Goal: Information Seeking & Learning: Learn about a topic

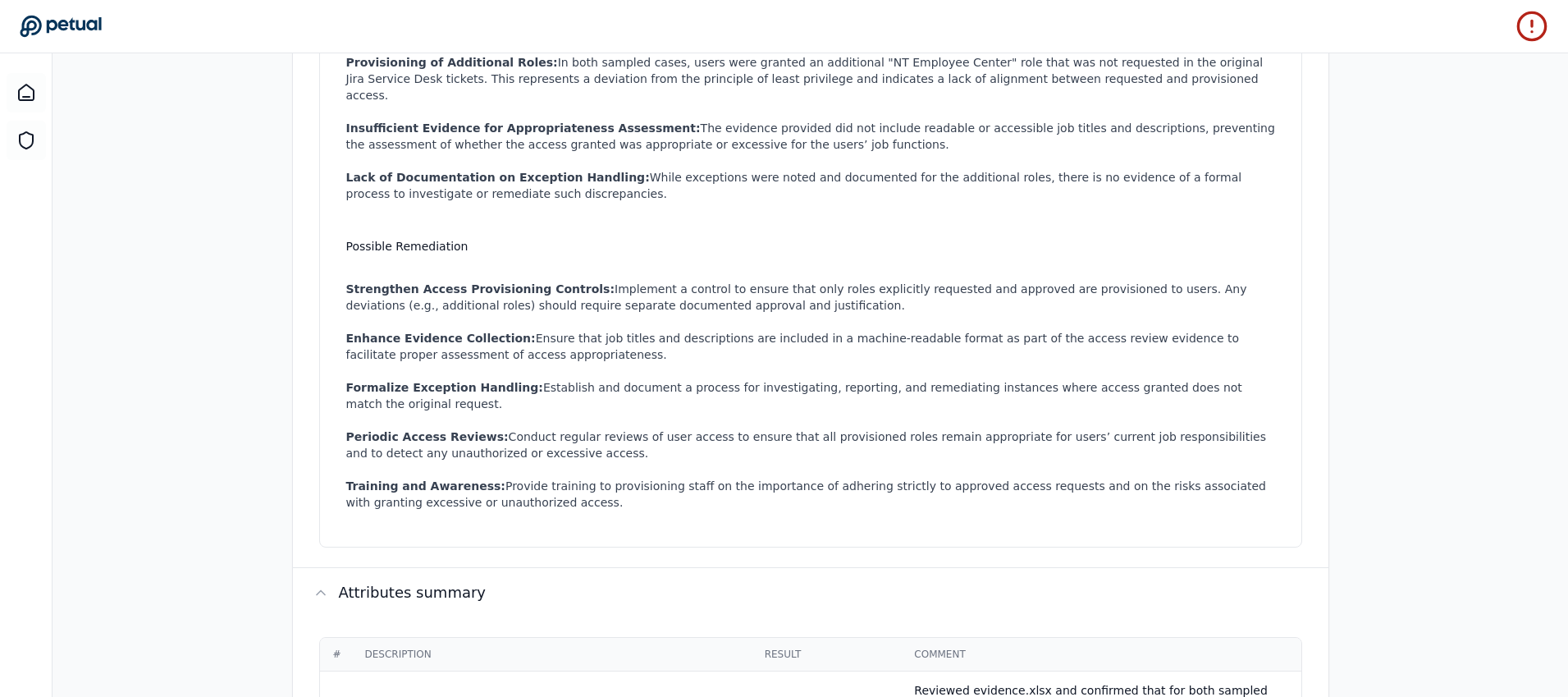
scroll to position [370, 0]
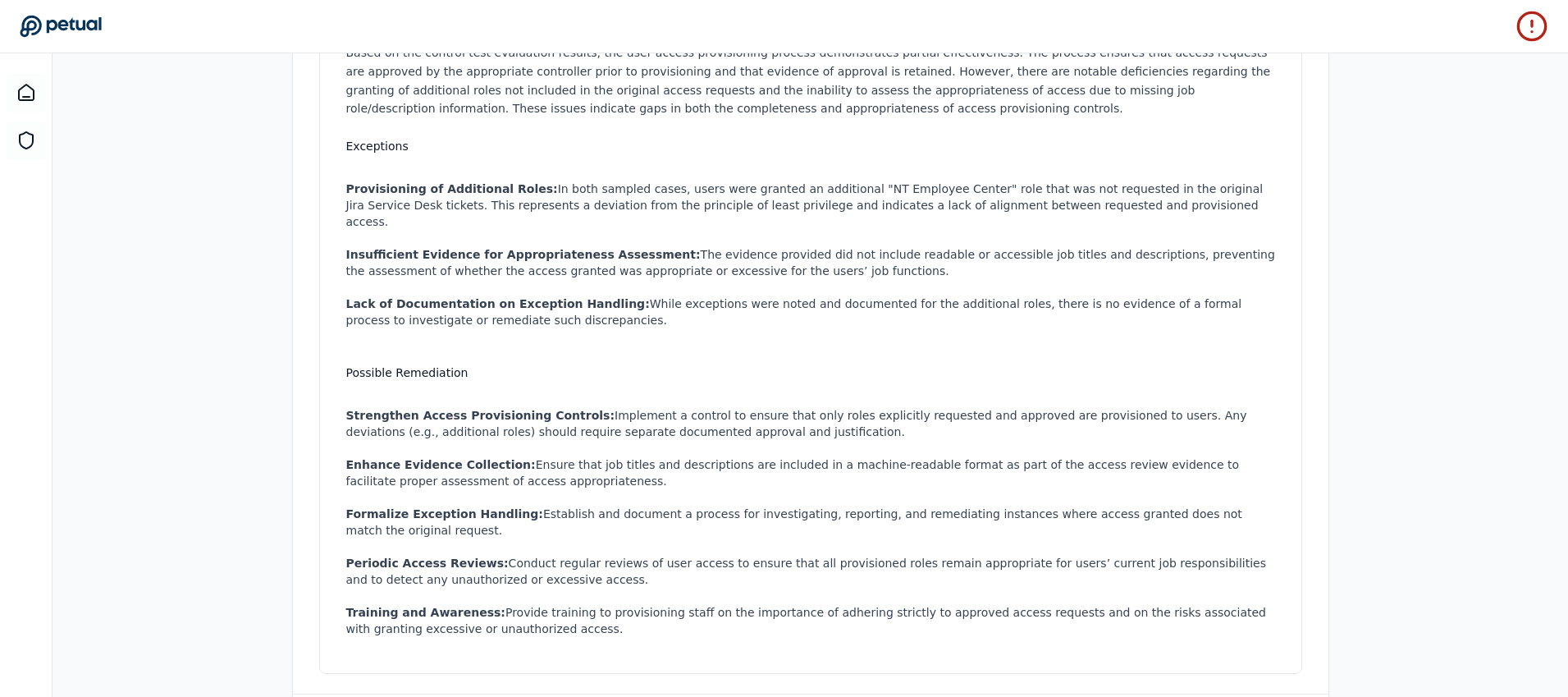
click at [64, 21] on icon at bounding box center [60, 26] width 82 height 21
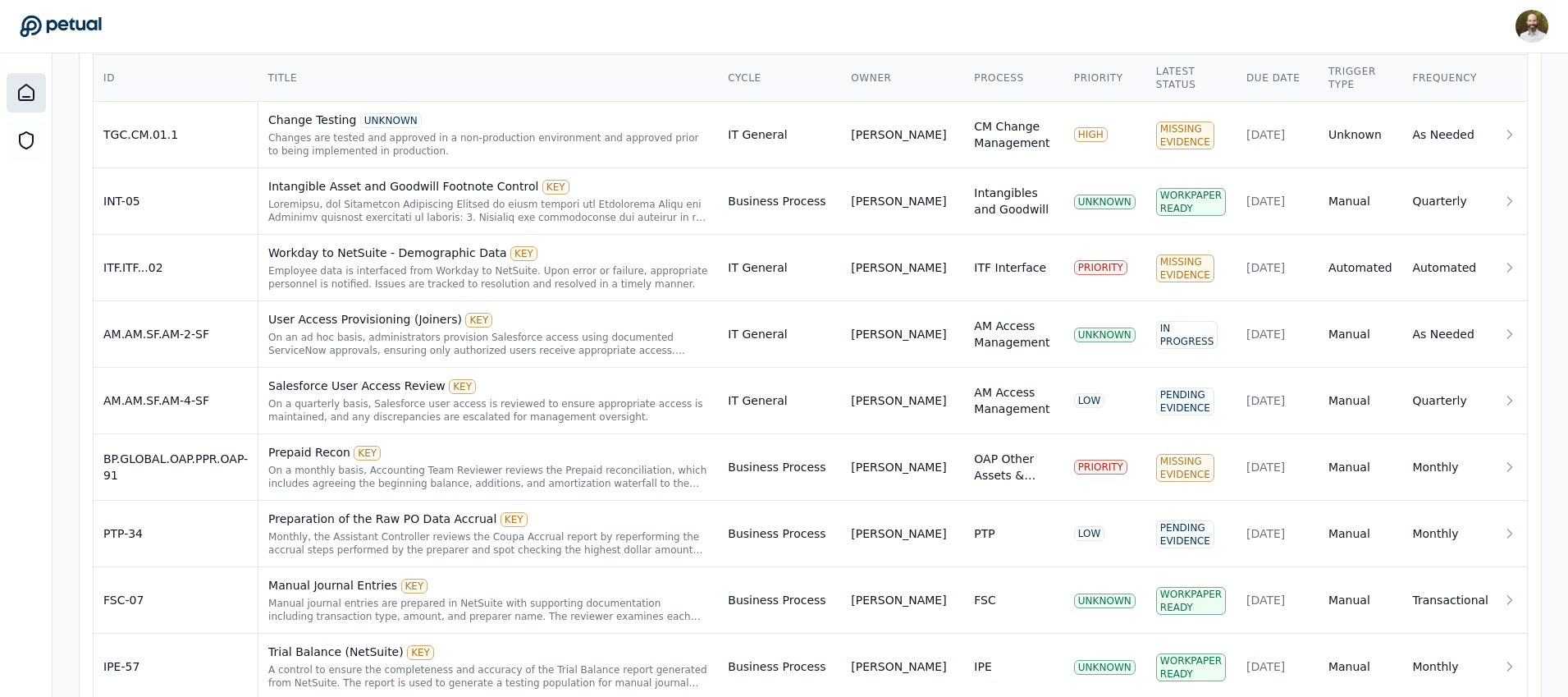
scroll to position [615, 0]
click at [597, 332] on div "On an ad hoc basis, administrators provision Salesforce access using documented…" at bounding box center [488, 343] width 440 height 27
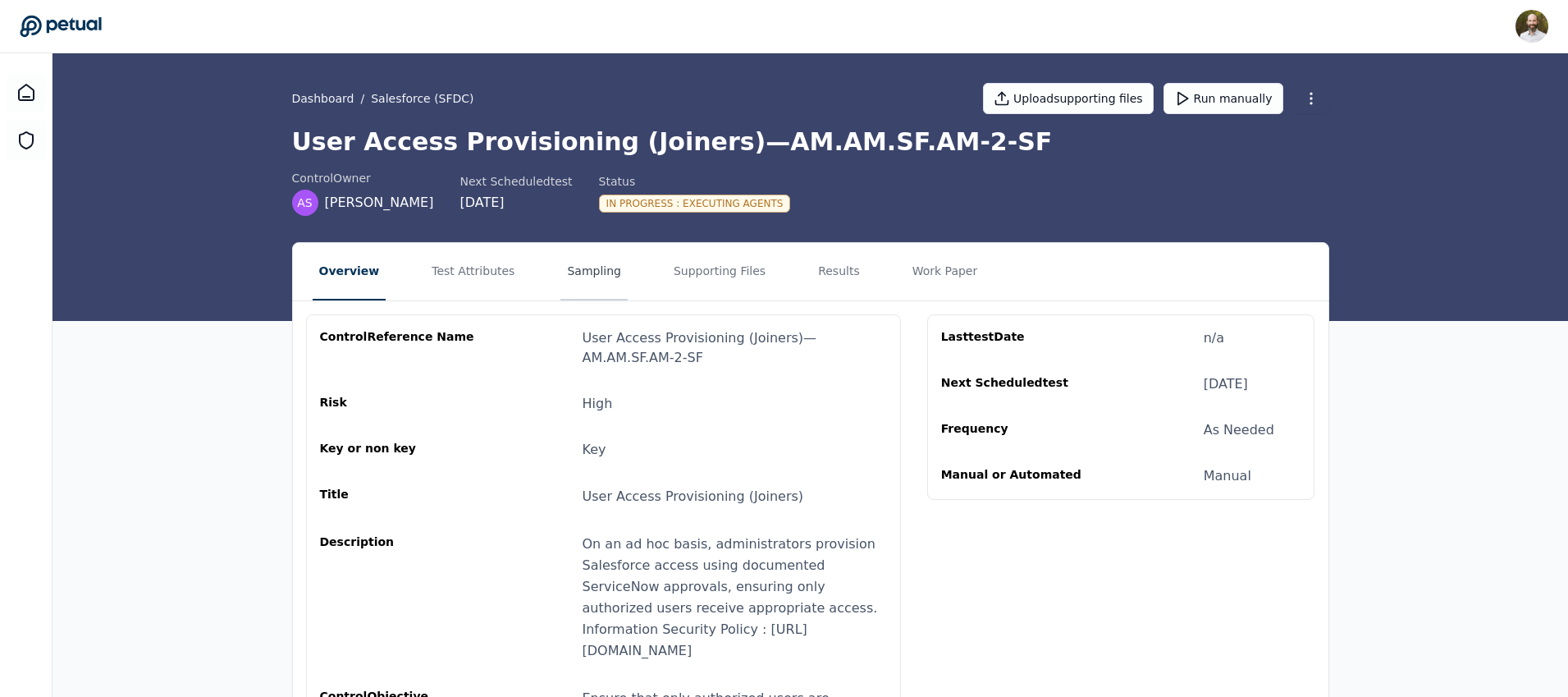
click at [579, 267] on button "Sampling" at bounding box center [593, 271] width 67 height 58
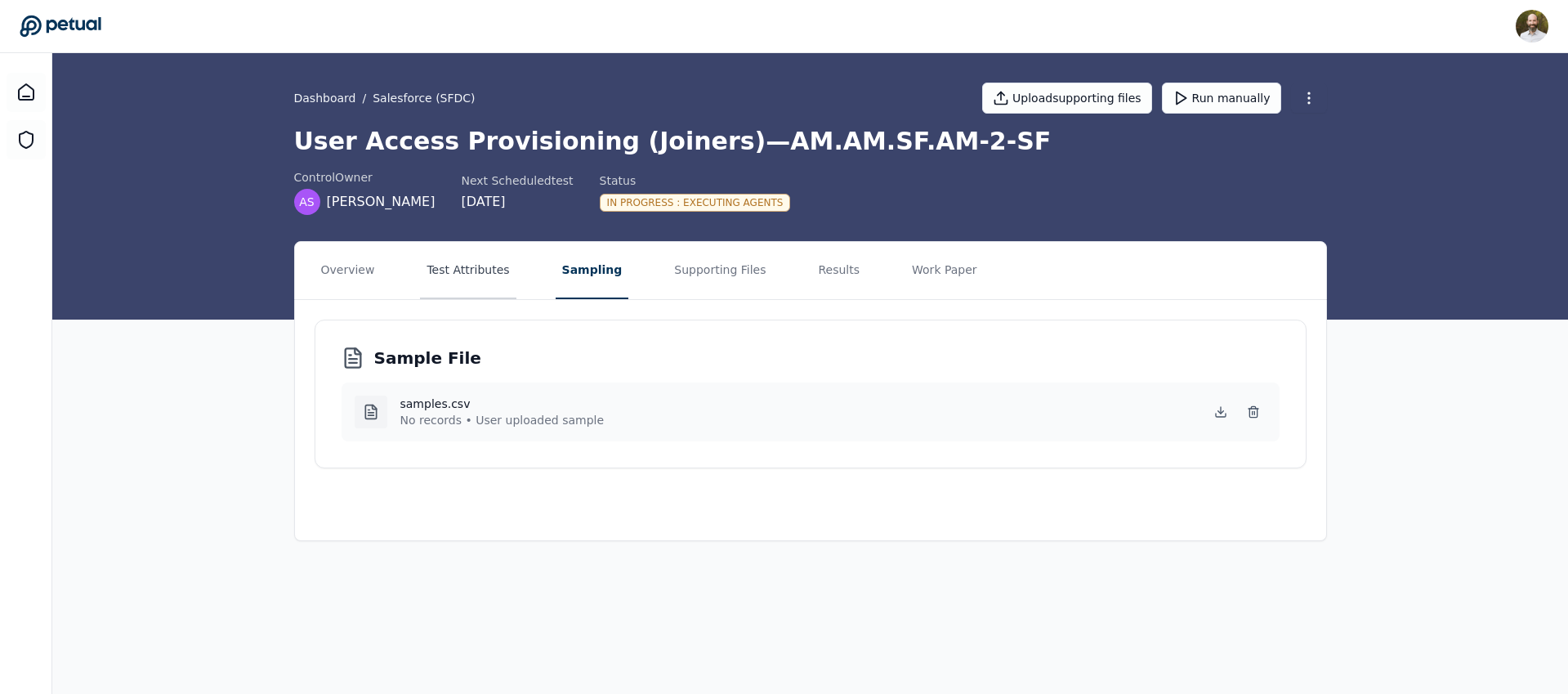
click at [494, 269] on button "Test Attributes" at bounding box center [467, 270] width 96 height 57
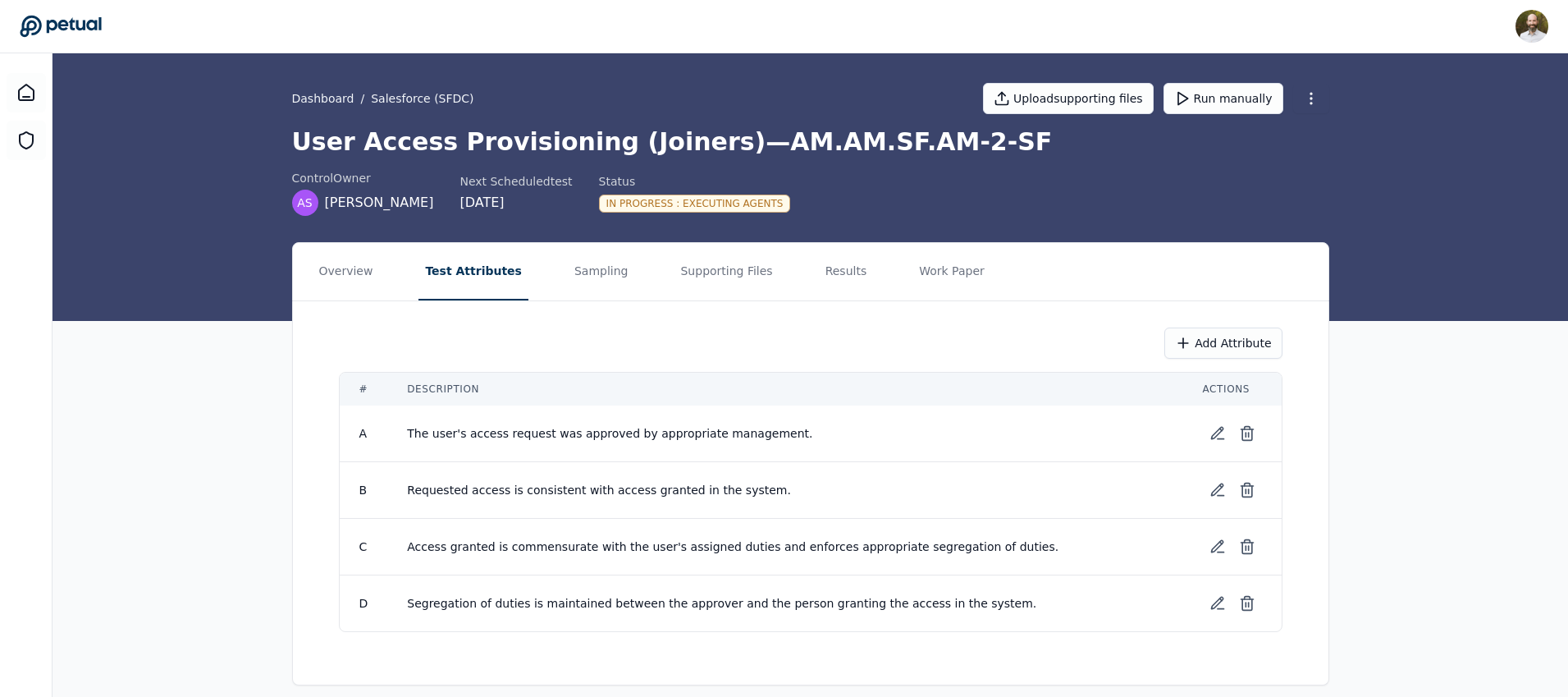
scroll to position [15, 0]
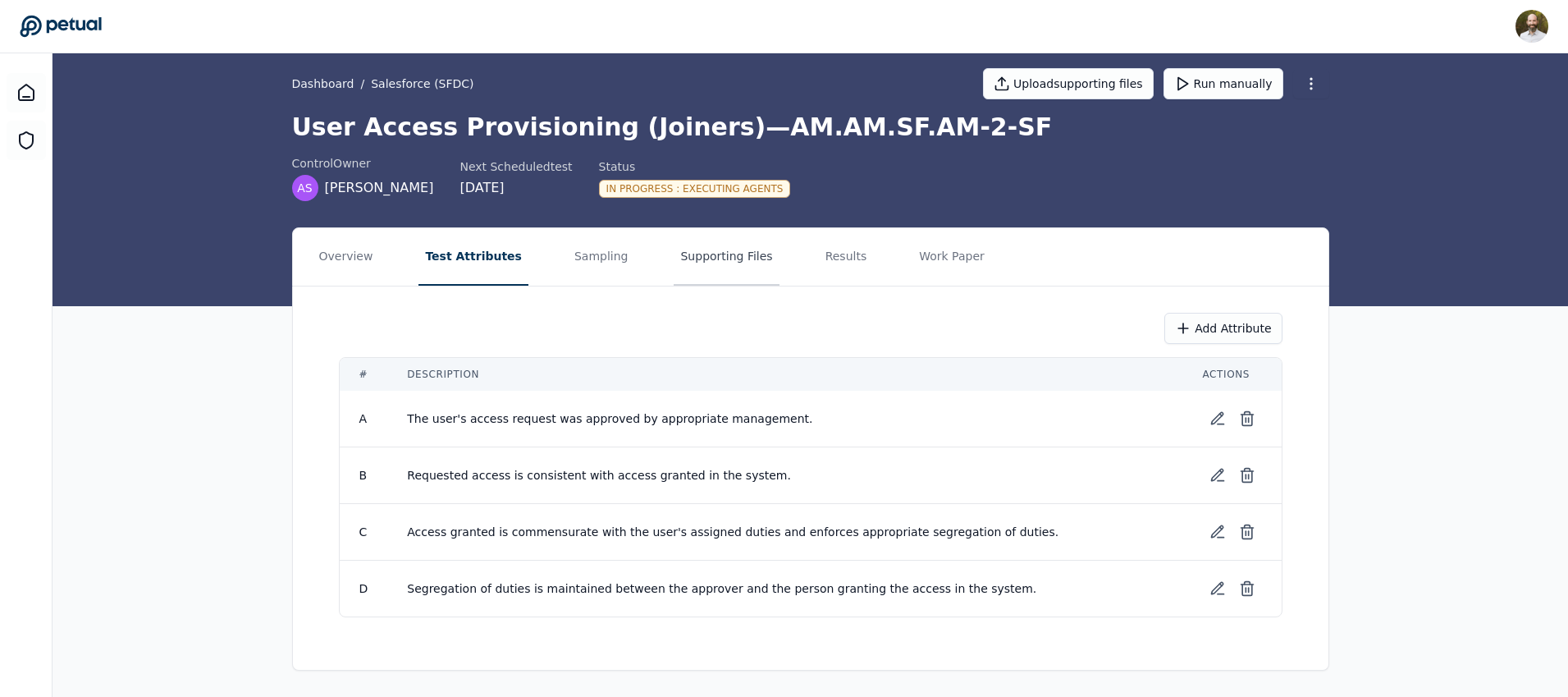
click at [718, 261] on button "Supporting Files" at bounding box center [725, 256] width 105 height 58
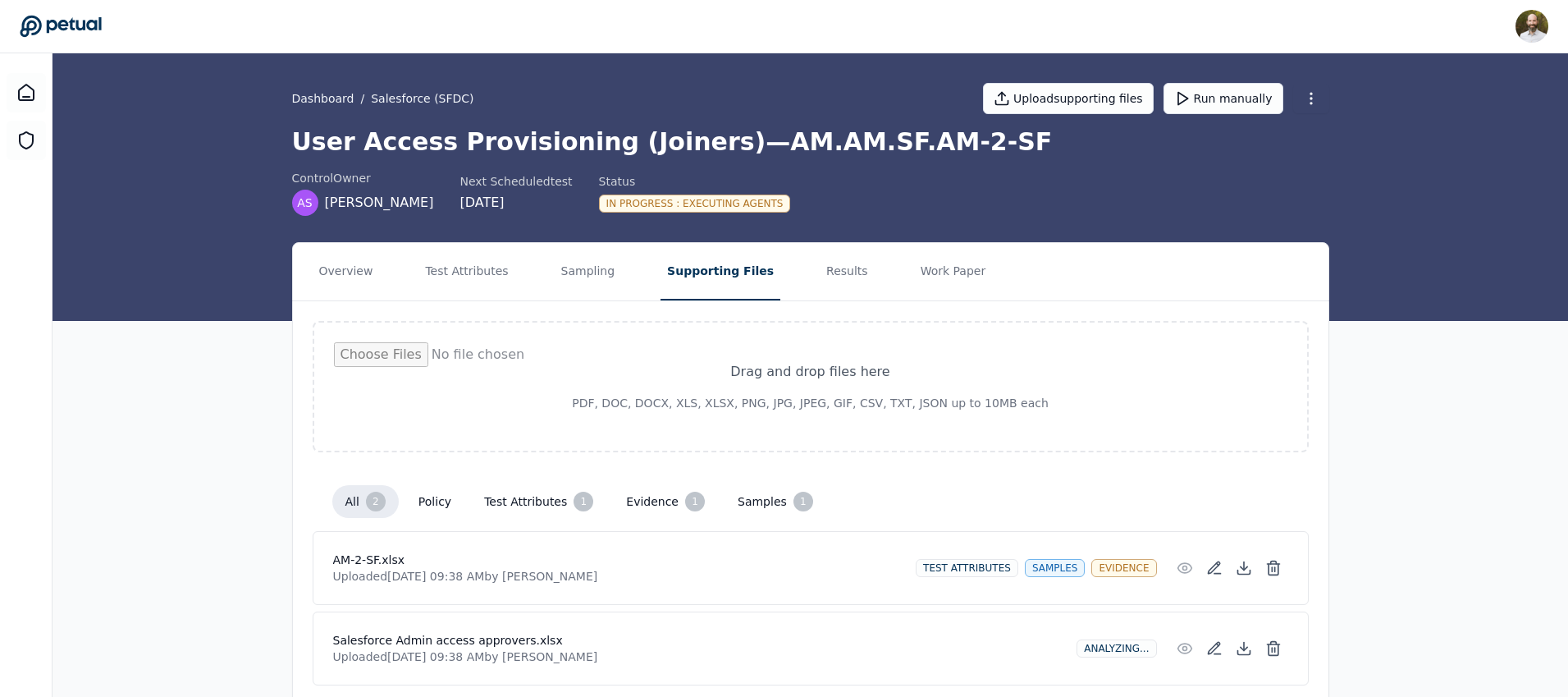
scroll to position [61, 0]
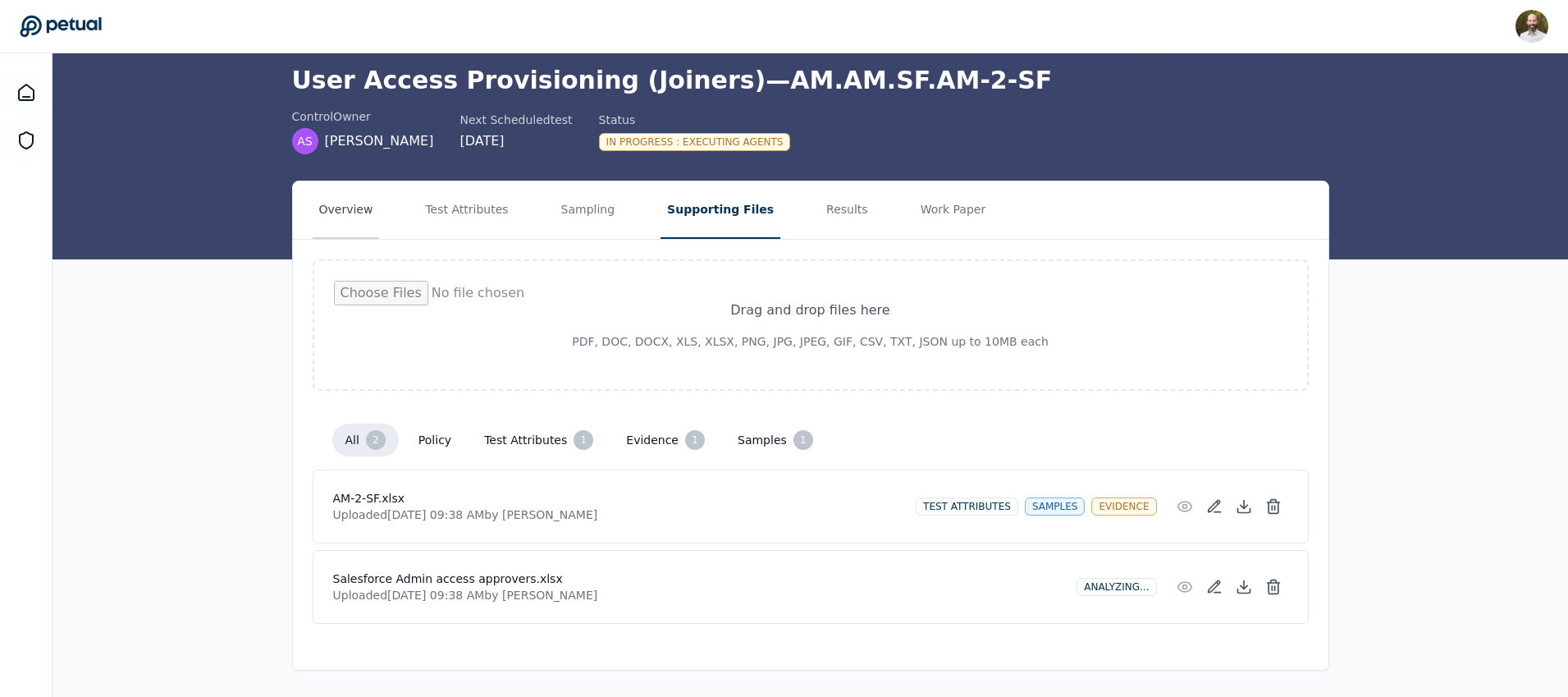
click at [348, 211] on button "Overview" at bounding box center [345, 210] width 67 height 58
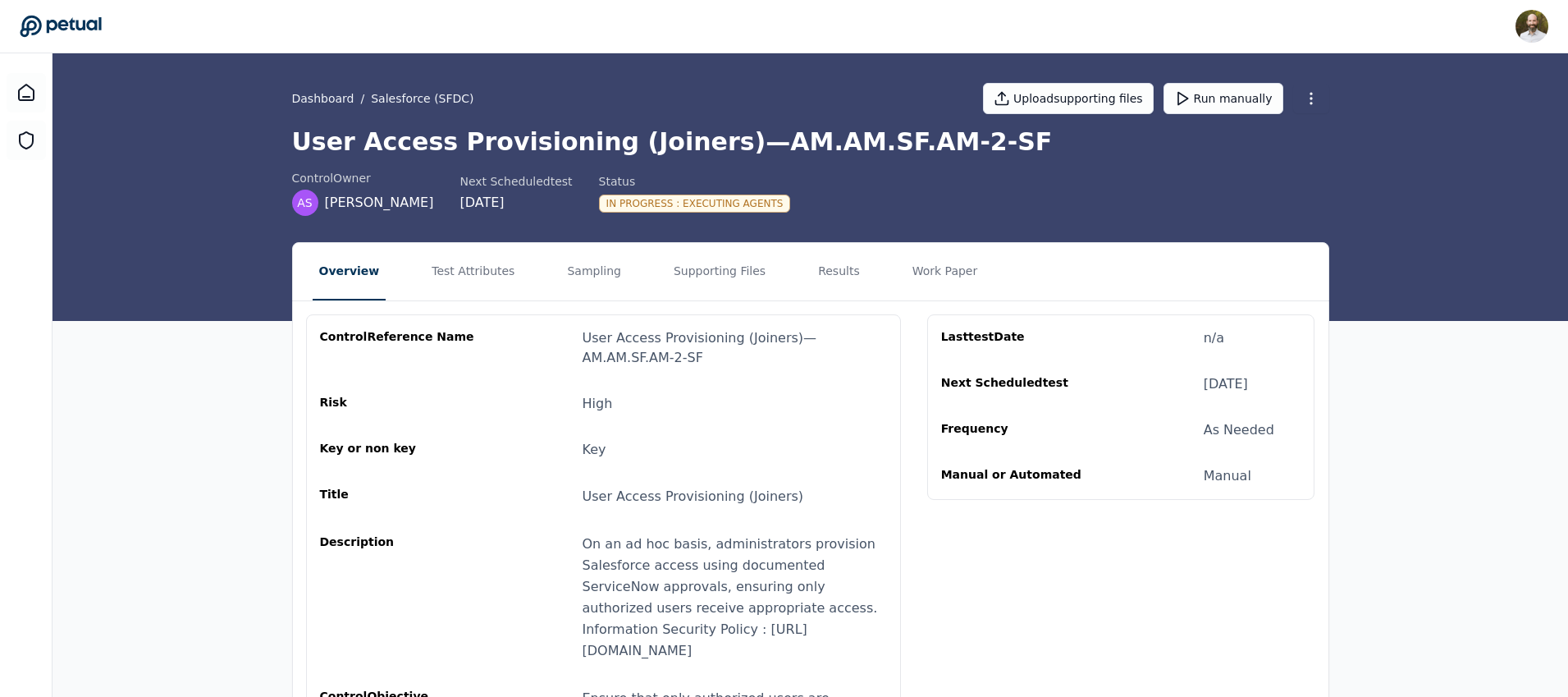
click at [90, 23] on icon at bounding box center [60, 26] width 82 height 21
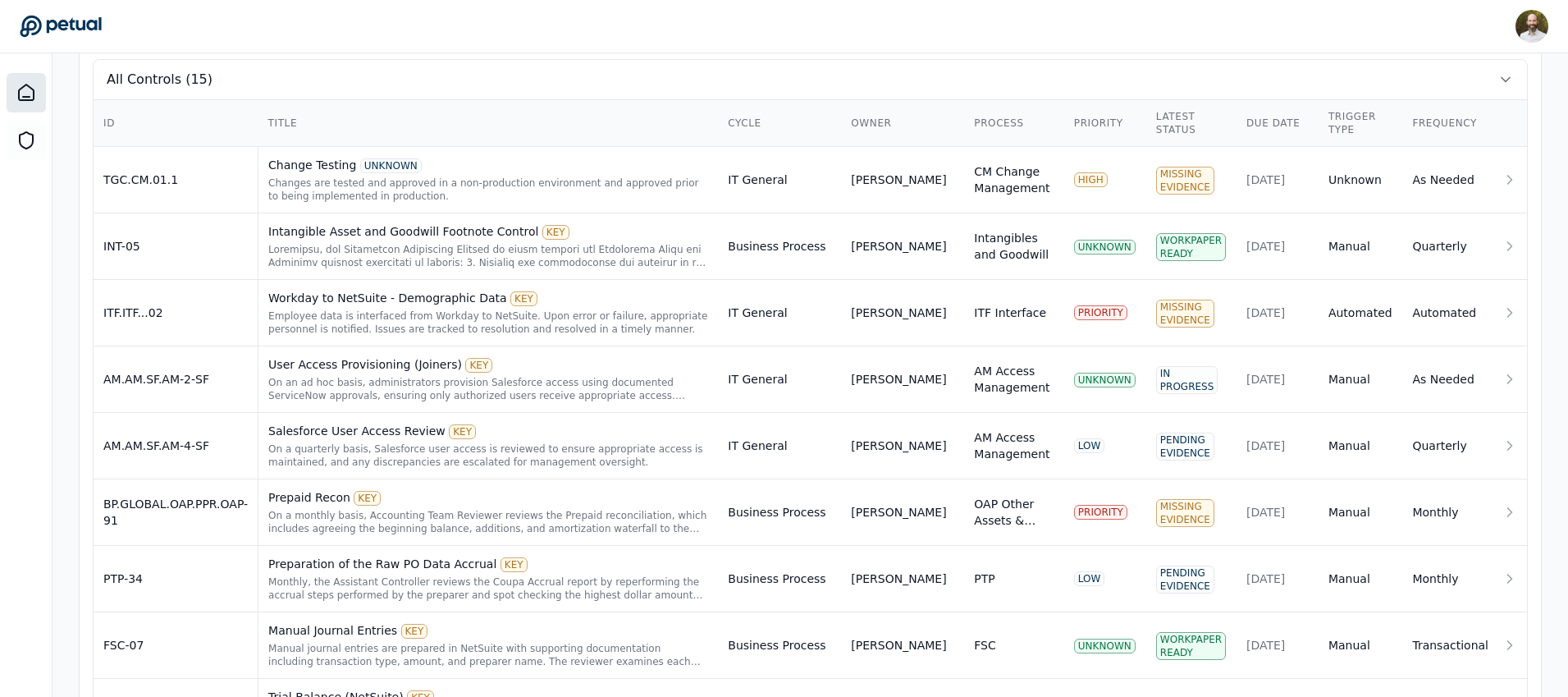
scroll to position [573, 0]
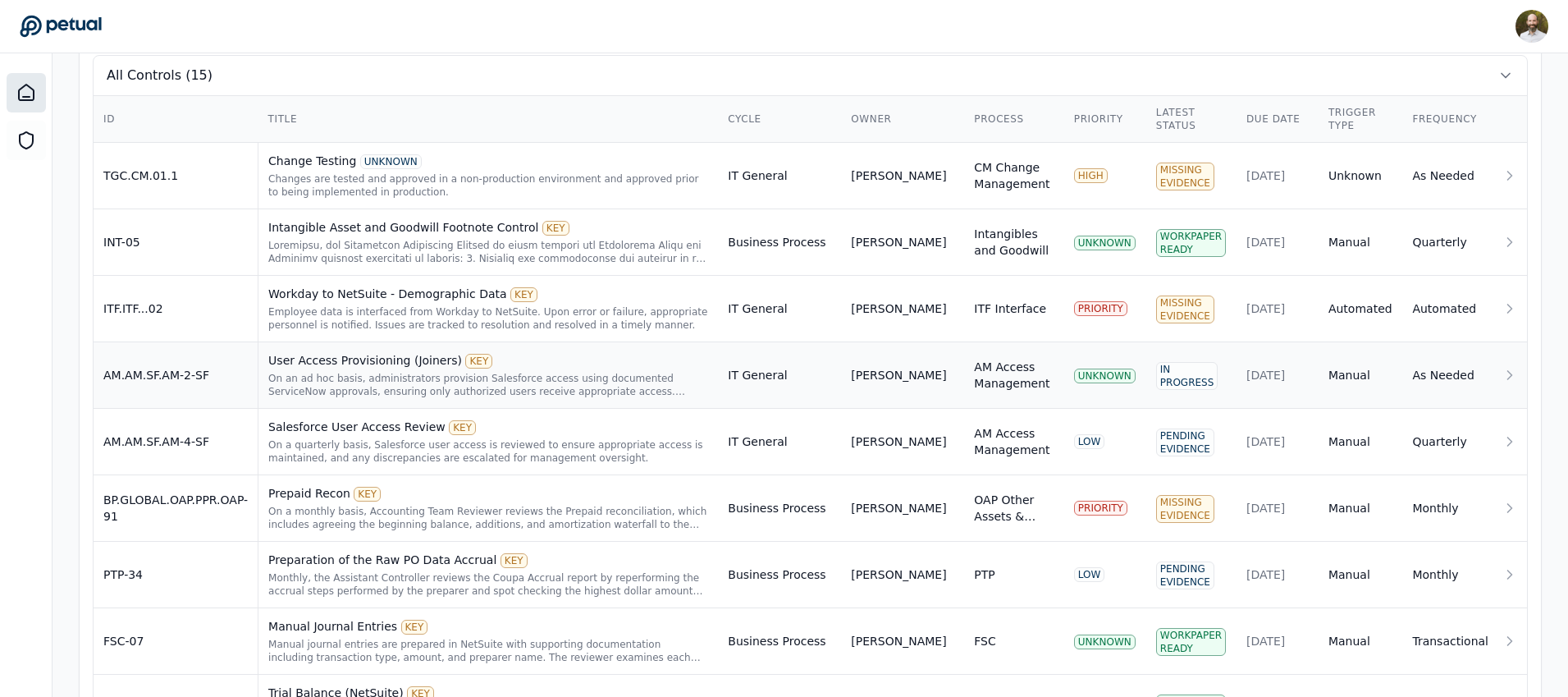
click at [632, 382] on div "On an ad hoc basis, administrators provision Salesforce access using documented…" at bounding box center [488, 385] width 440 height 27
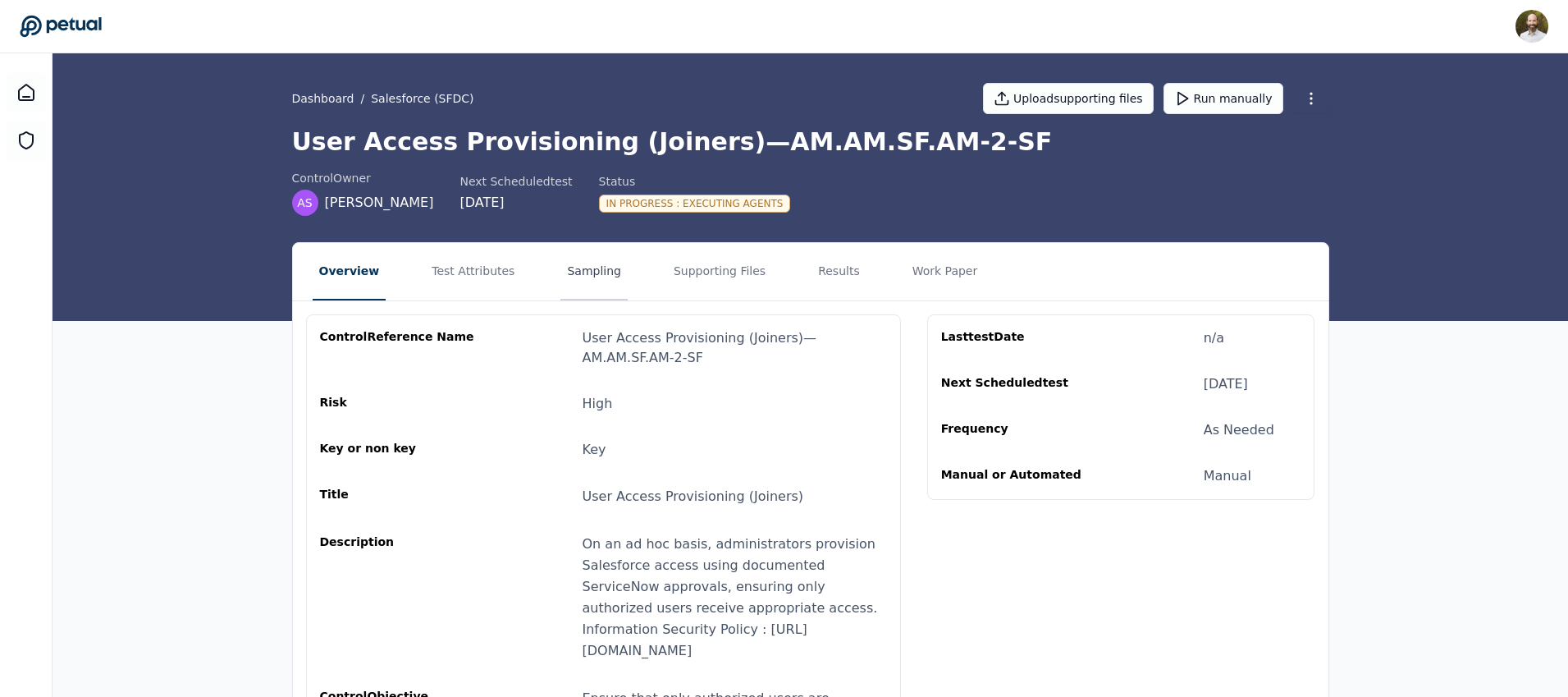
click at [589, 279] on button "Sampling" at bounding box center [593, 271] width 67 height 58
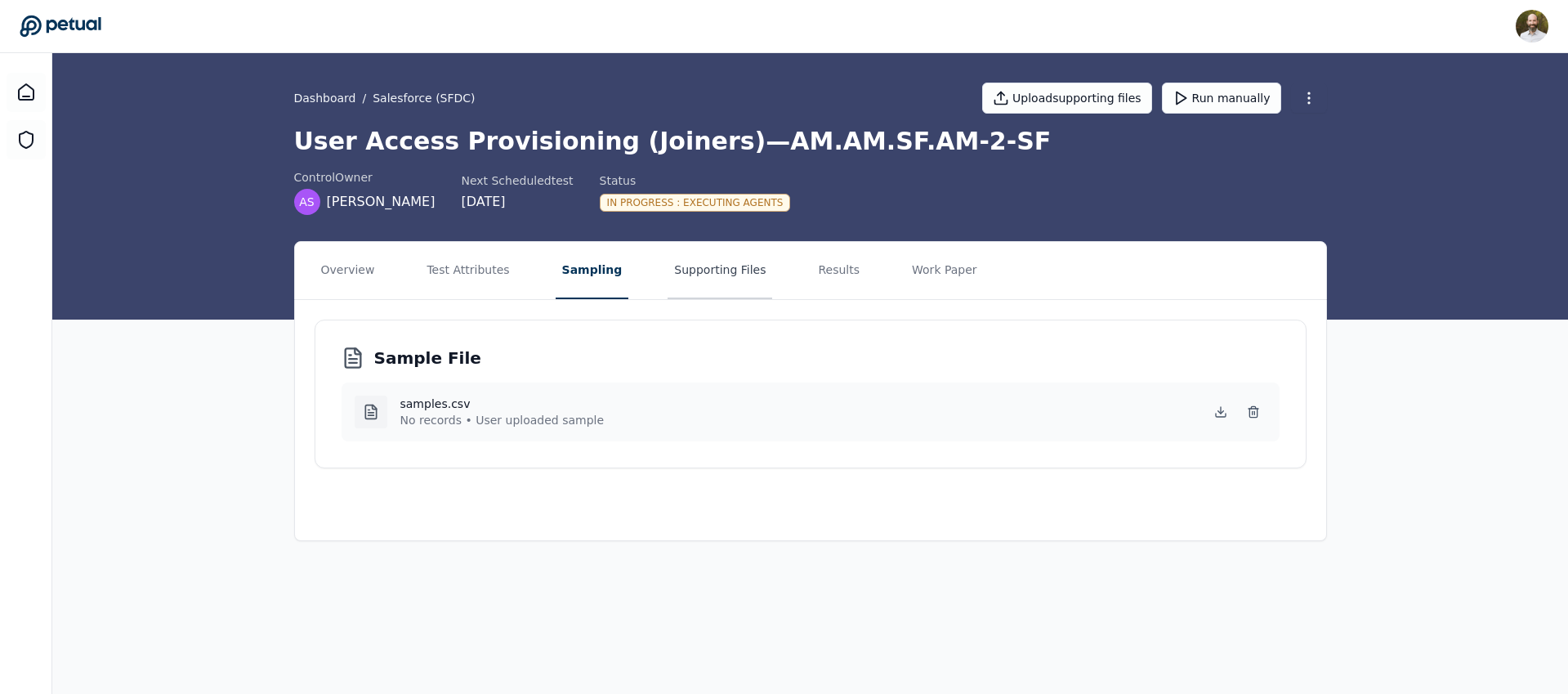
click at [702, 276] on button "Supporting Files" at bounding box center [720, 270] width 105 height 57
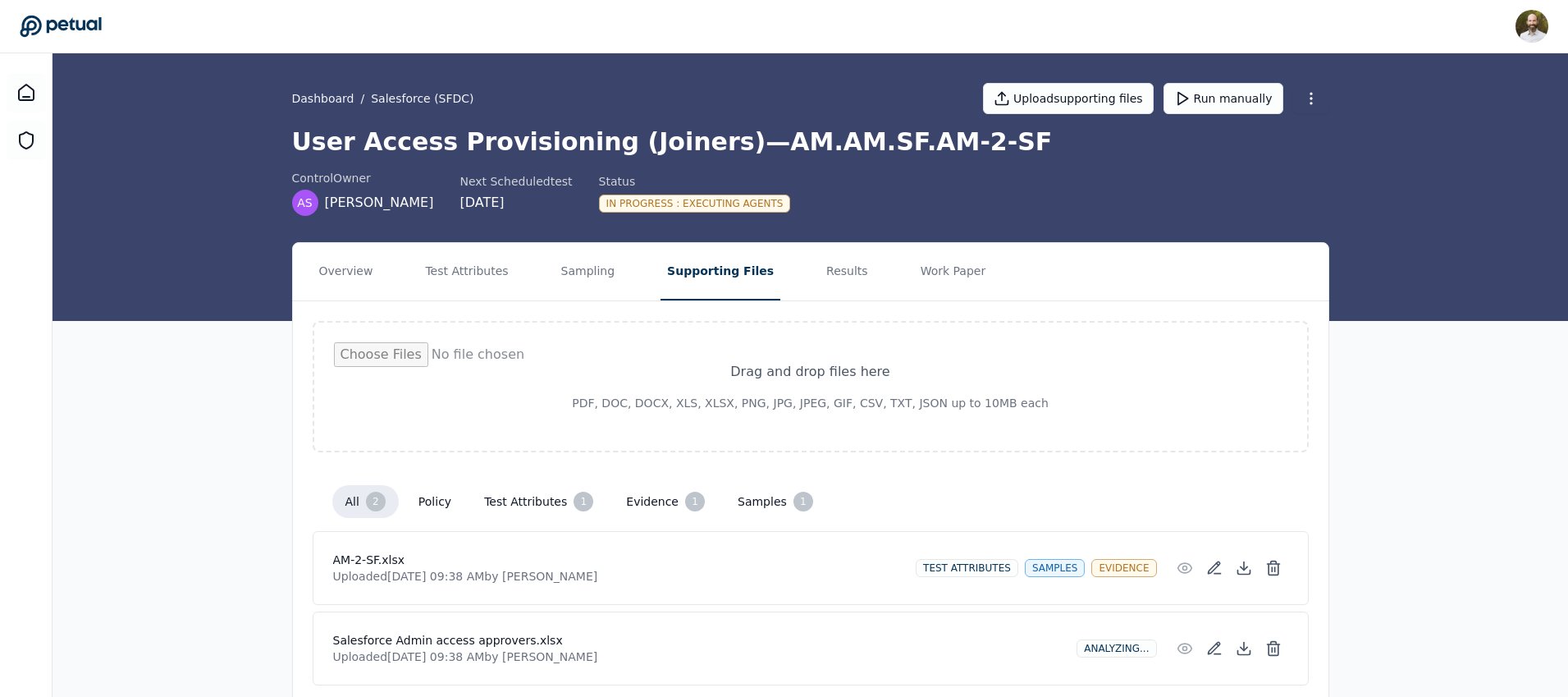
click at [75, 29] on icon at bounding box center [60, 26] width 82 height 23
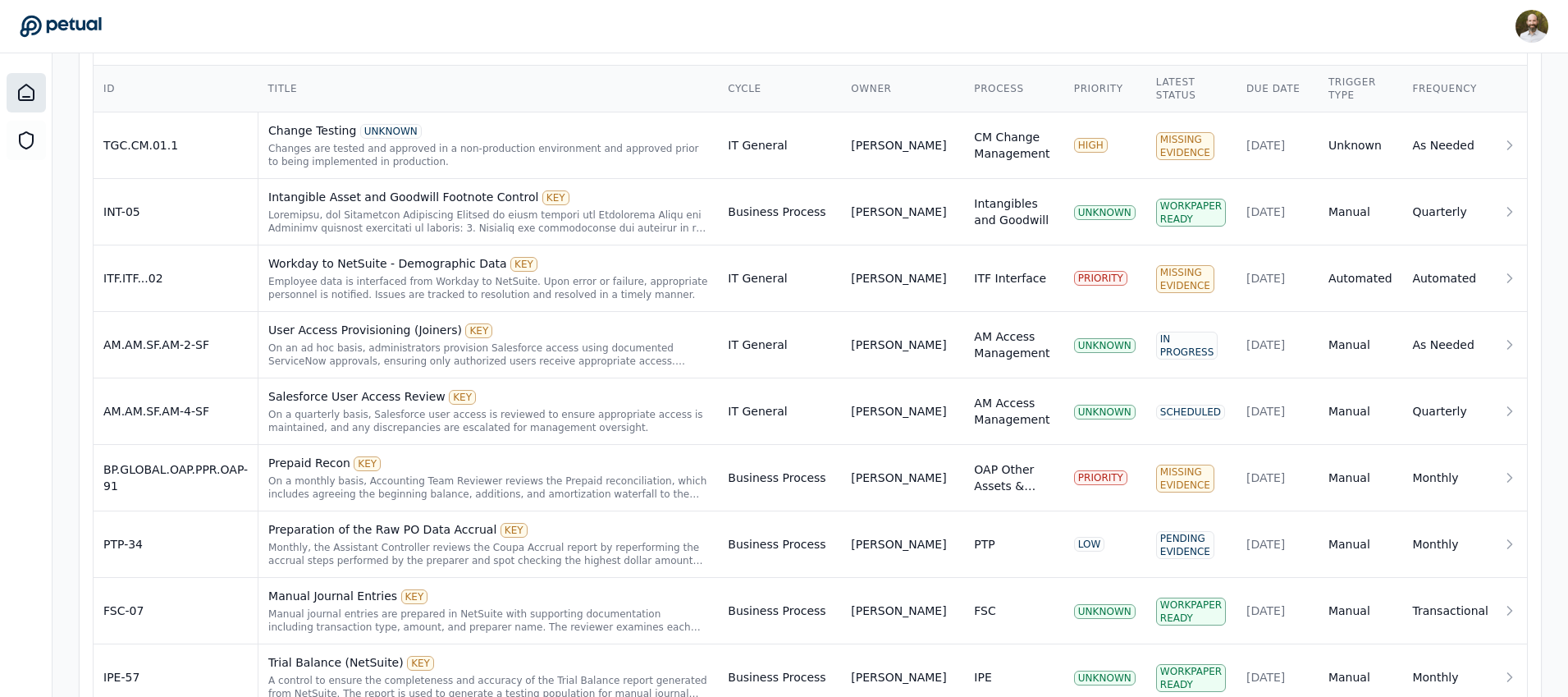
scroll to position [604, 0]
click at [421, 413] on div "On a quarterly basis, Salesforce user access is reviewed to ensure appropriate …" at bounding box center [488, 419] width 440 height 27
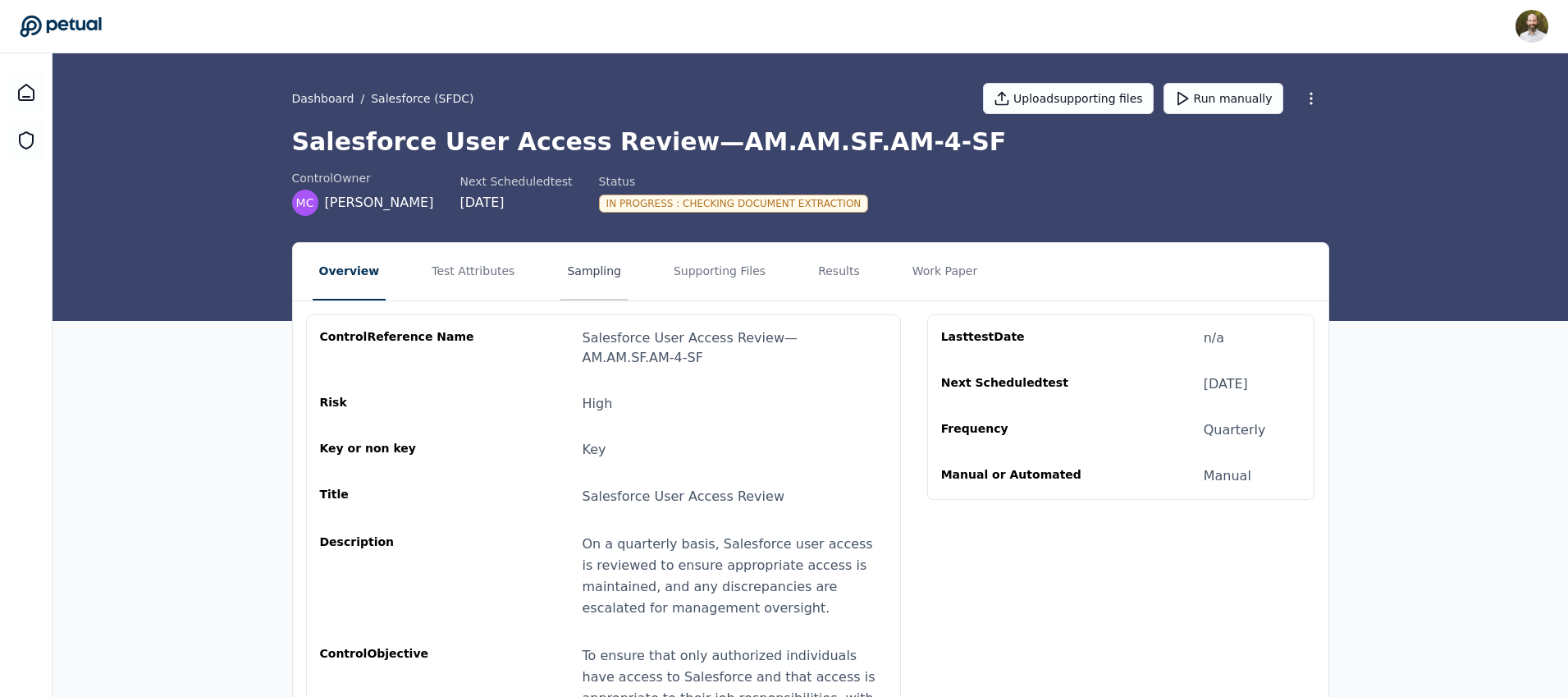
click at [585, 277] on button "Sampling" at bounding box center [593, 271] width 67 height 58
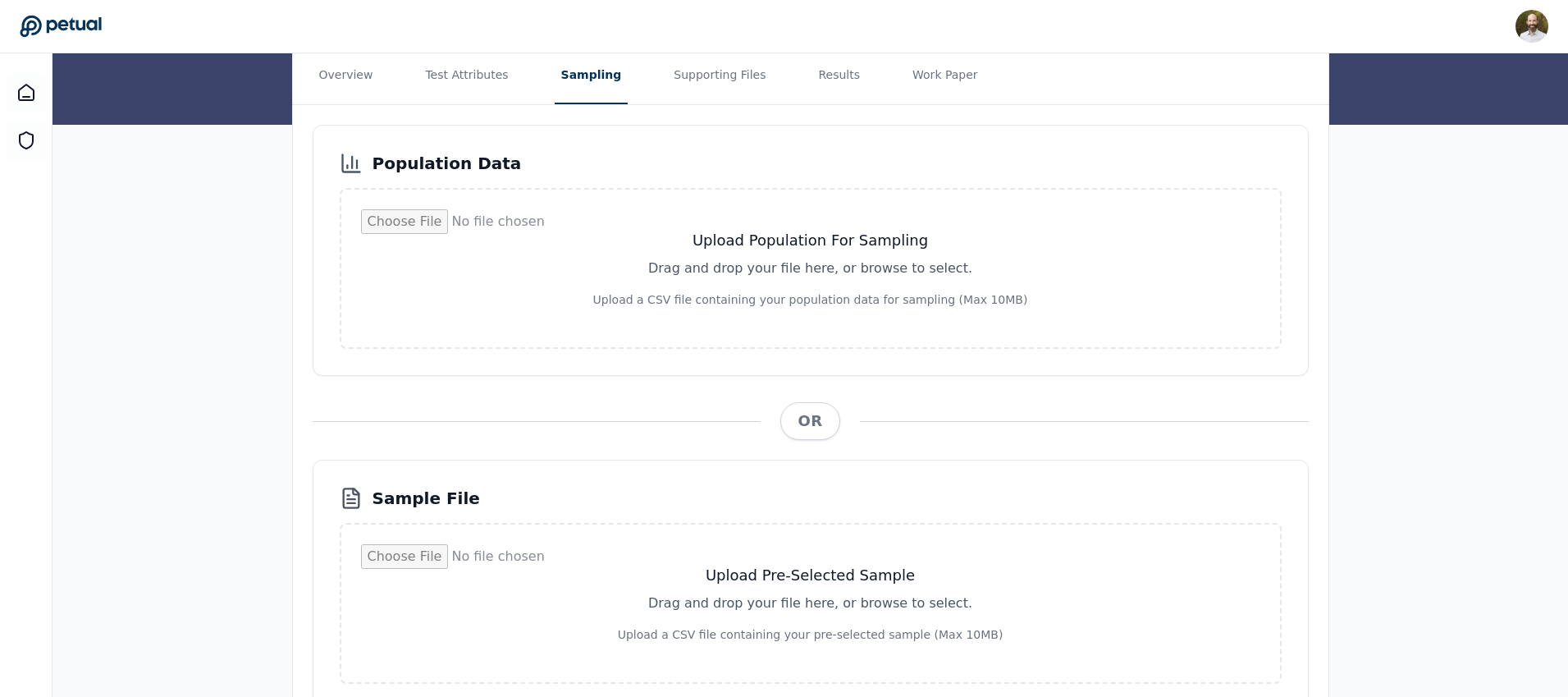
scroll to position [208, 0]
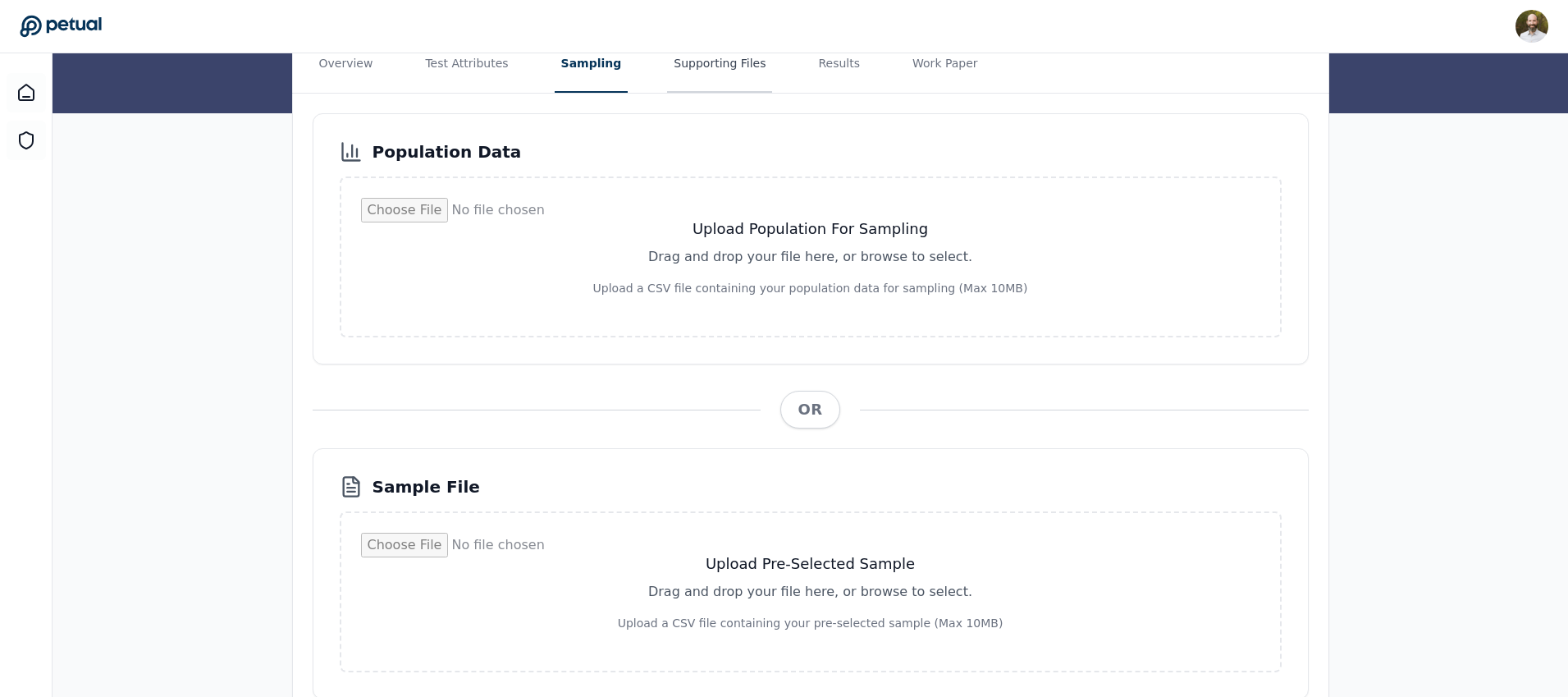
click at [710, 71] on button "Supporting Files" at bounding box center [719, 64] width 105 height 58
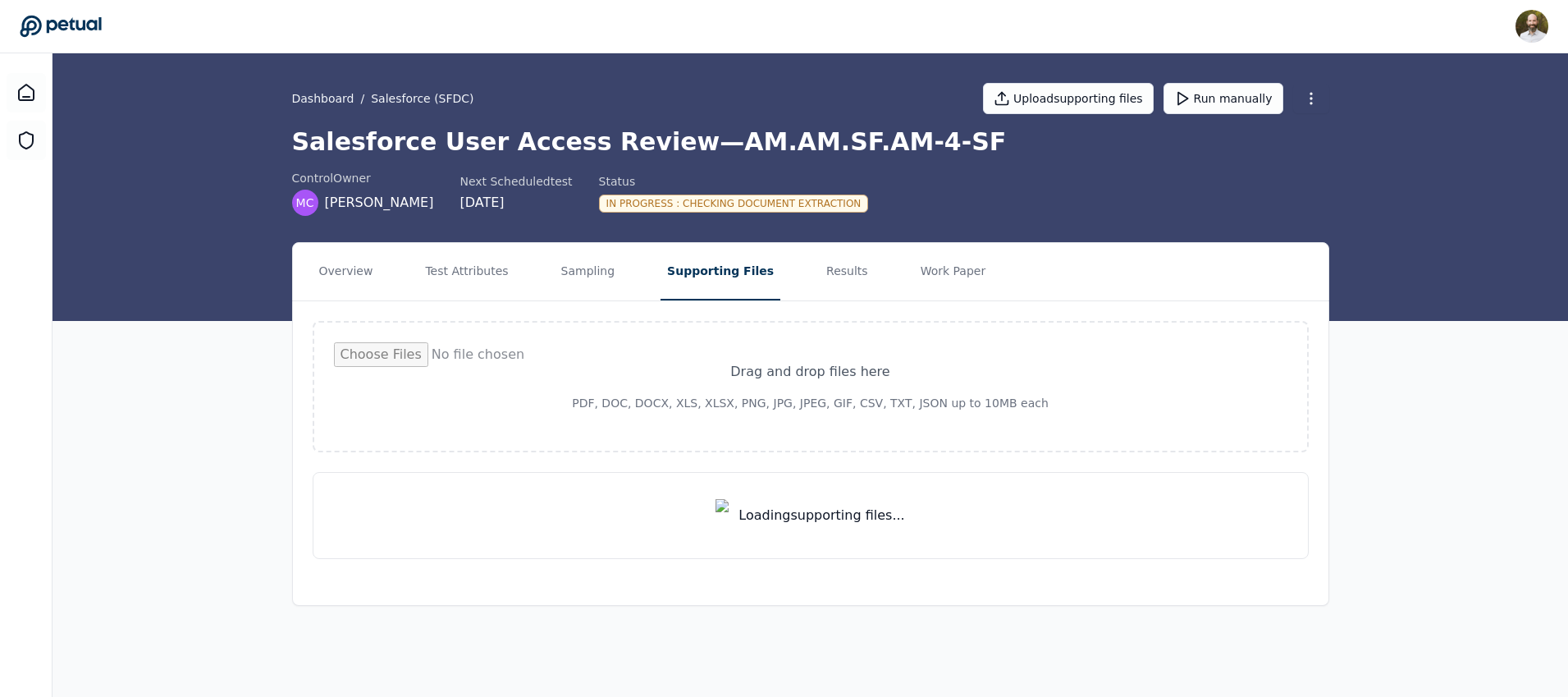
scroll to position [0, 0]
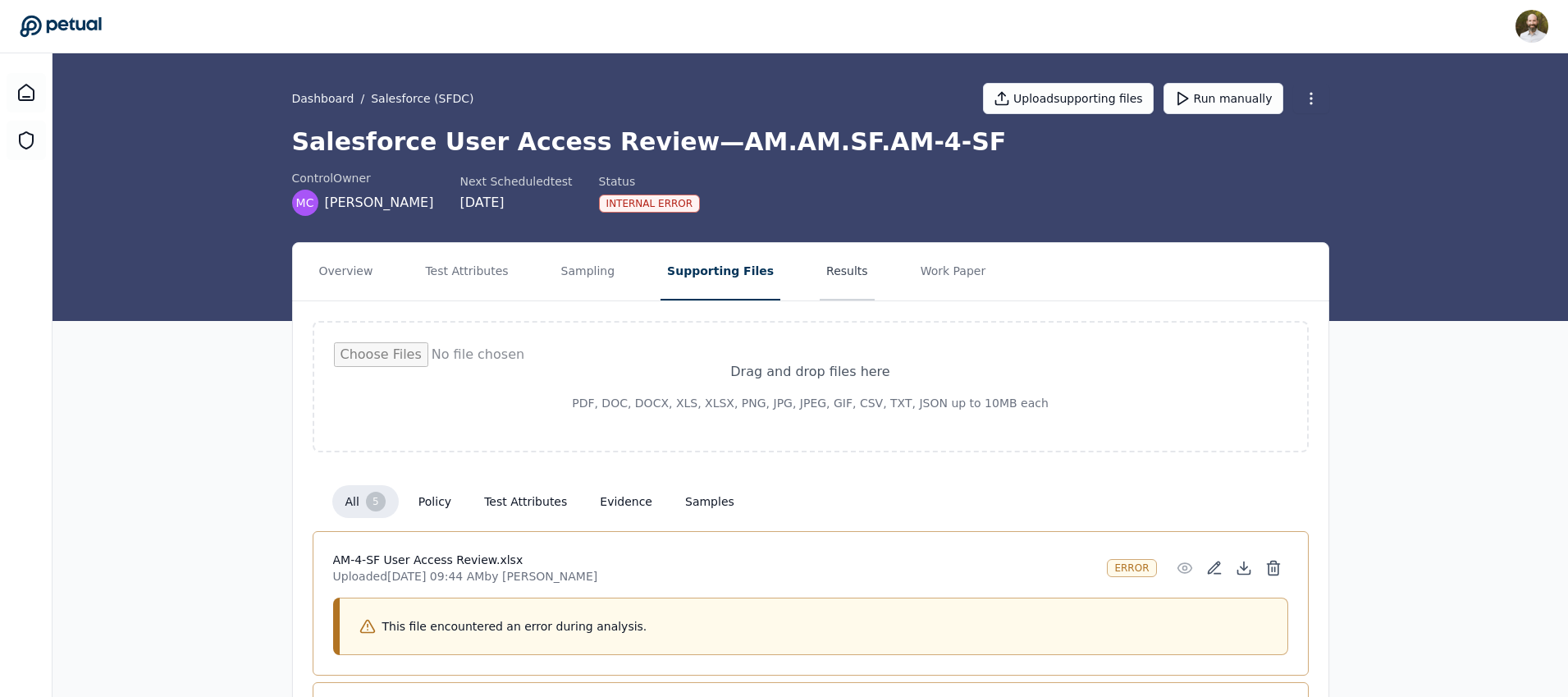
click at [823, 271] on button "Results" at bounding box center [847, 271] width 55 height 58
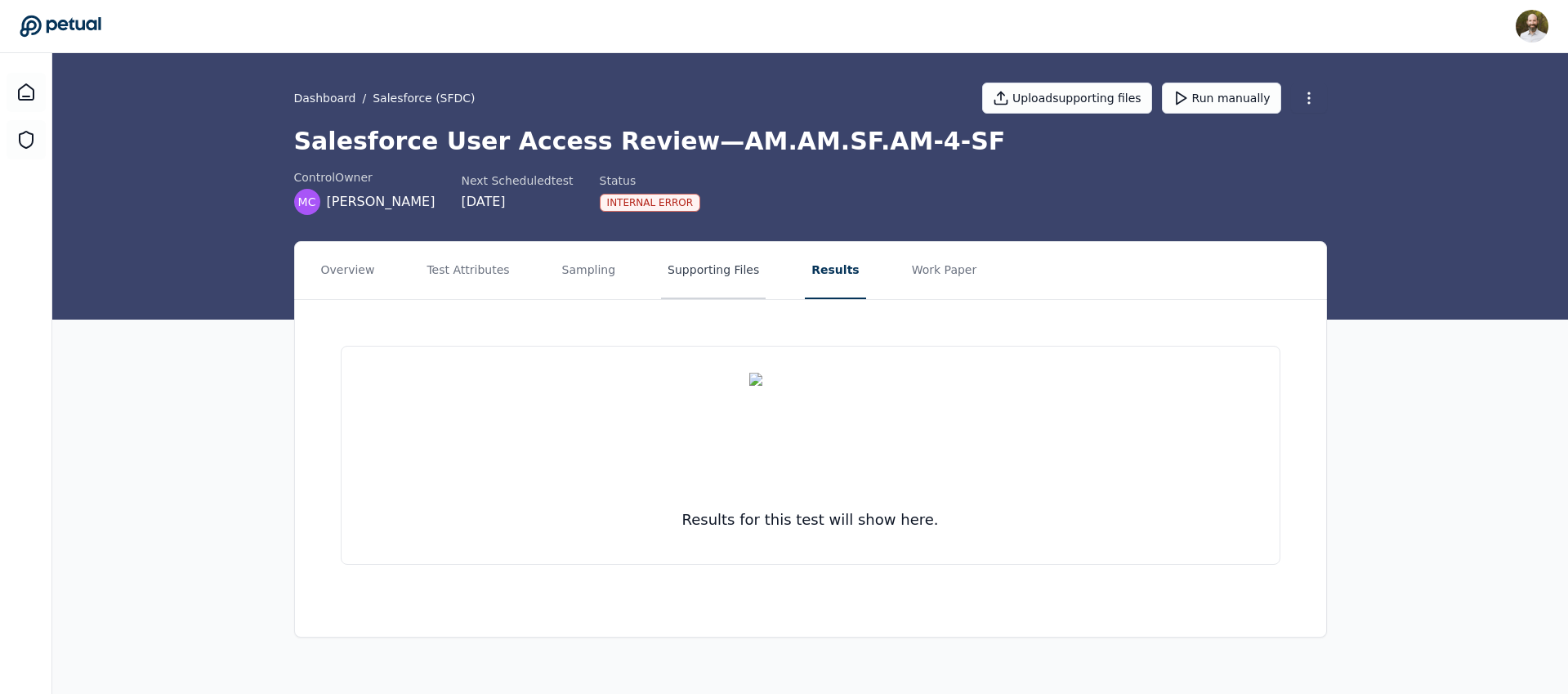
click at [719, 259] on button "Supporting Files" at bounding box center [713, 270] width 105 height 57
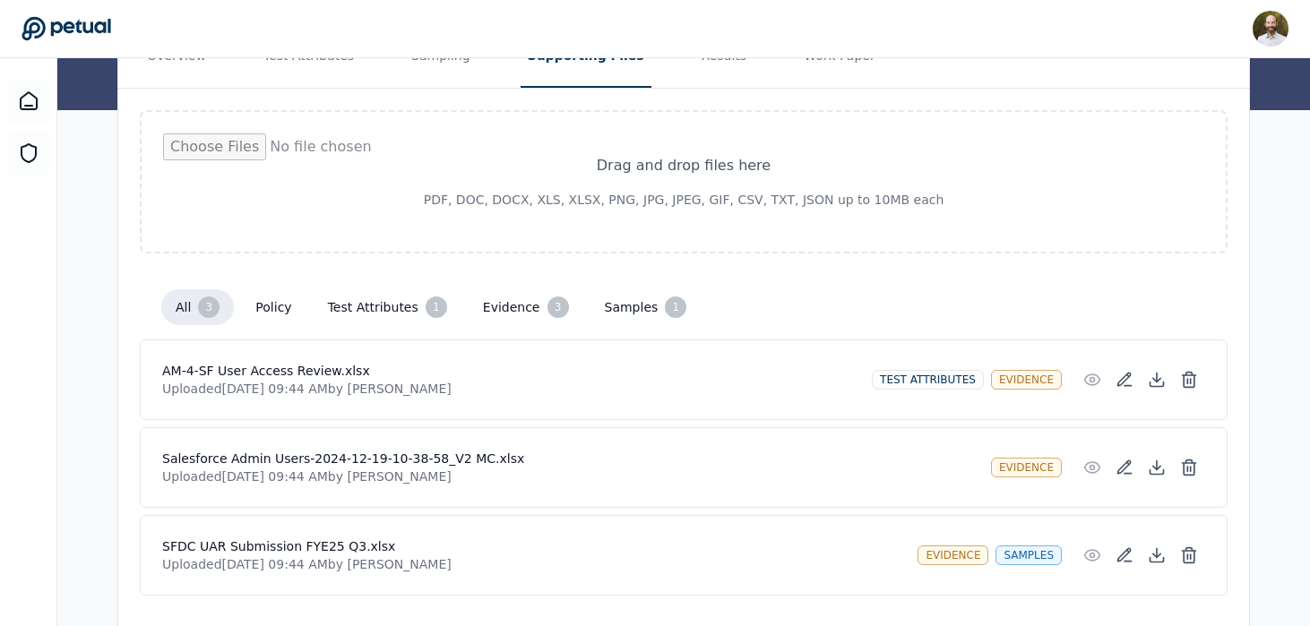
scroll to position [289, 0]
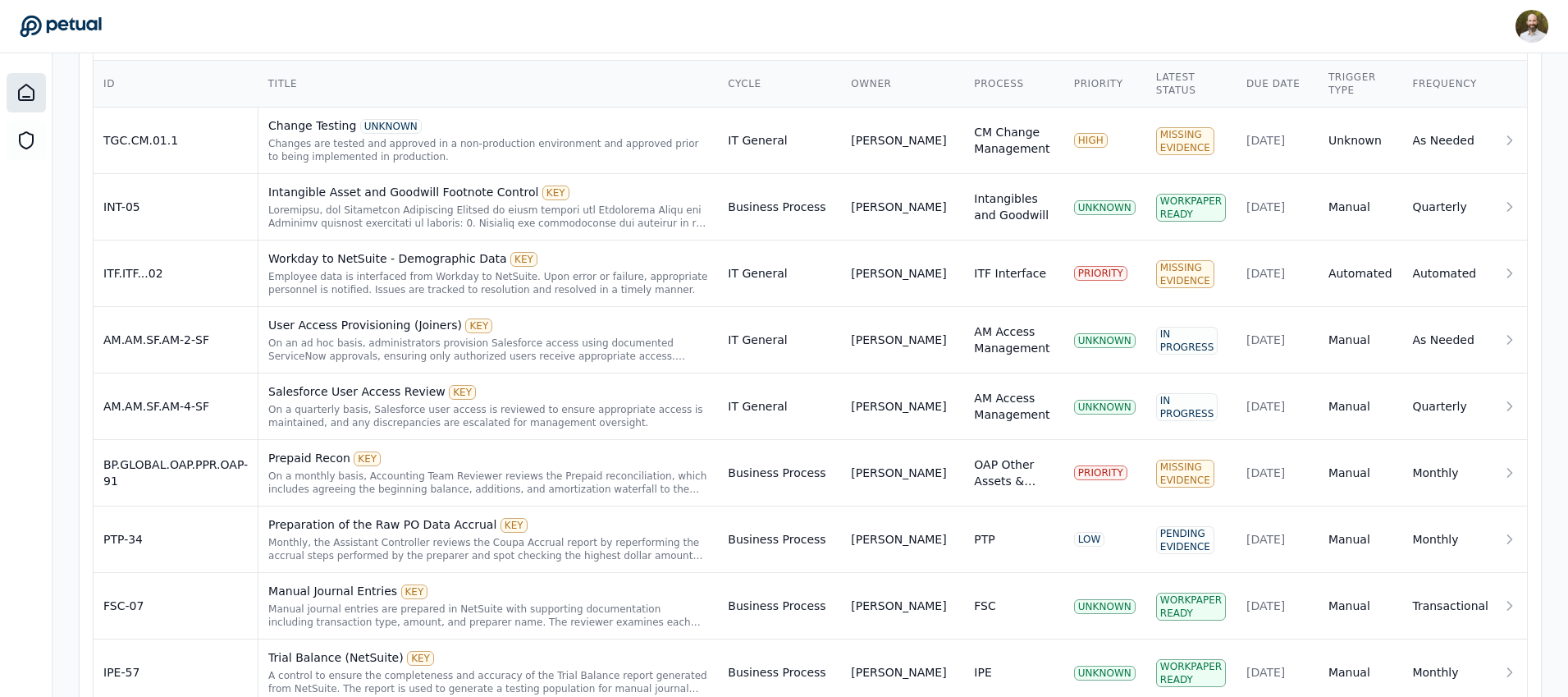
scroll to position [610, 0]
click at [520, 331] on div "User Access Provisioning (Joiners) KEY" at bounding box center [488, 323] width 440 height 16
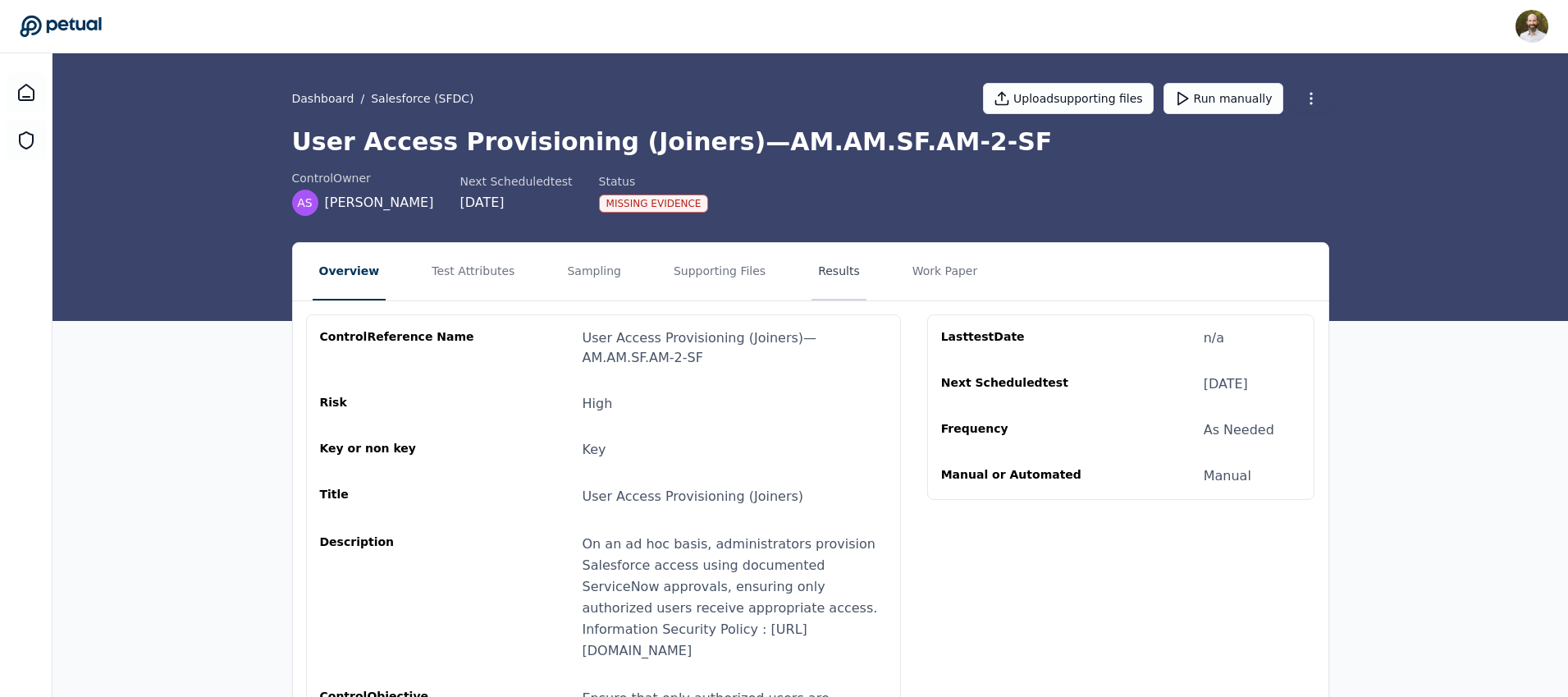
click at [817, 272] on button "Results" at bounding box center [839, 271] width 55 height 58
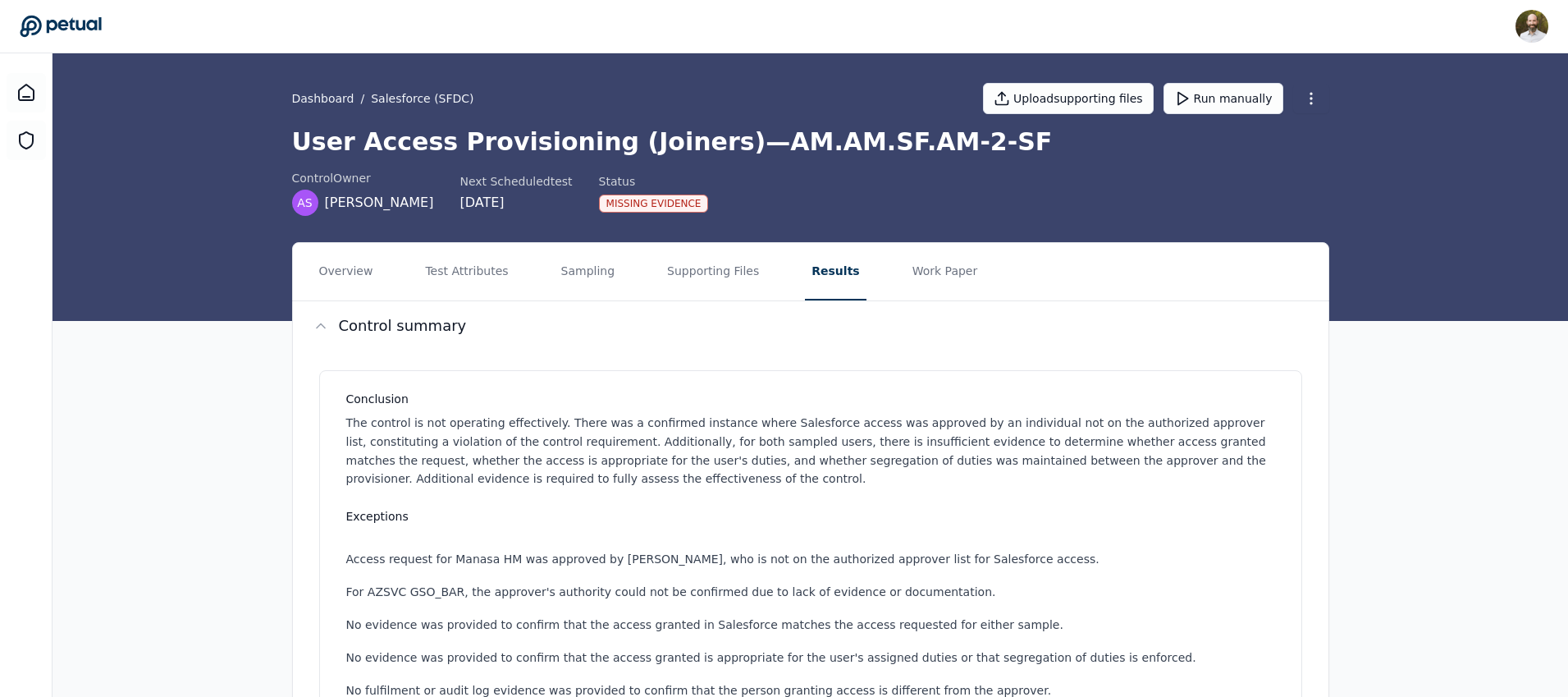
click at [752, 504] on div "Conclusion The control is not operating effectively. There was a confirmed inst…" at bounding box center [810, 706] width 983 height 673
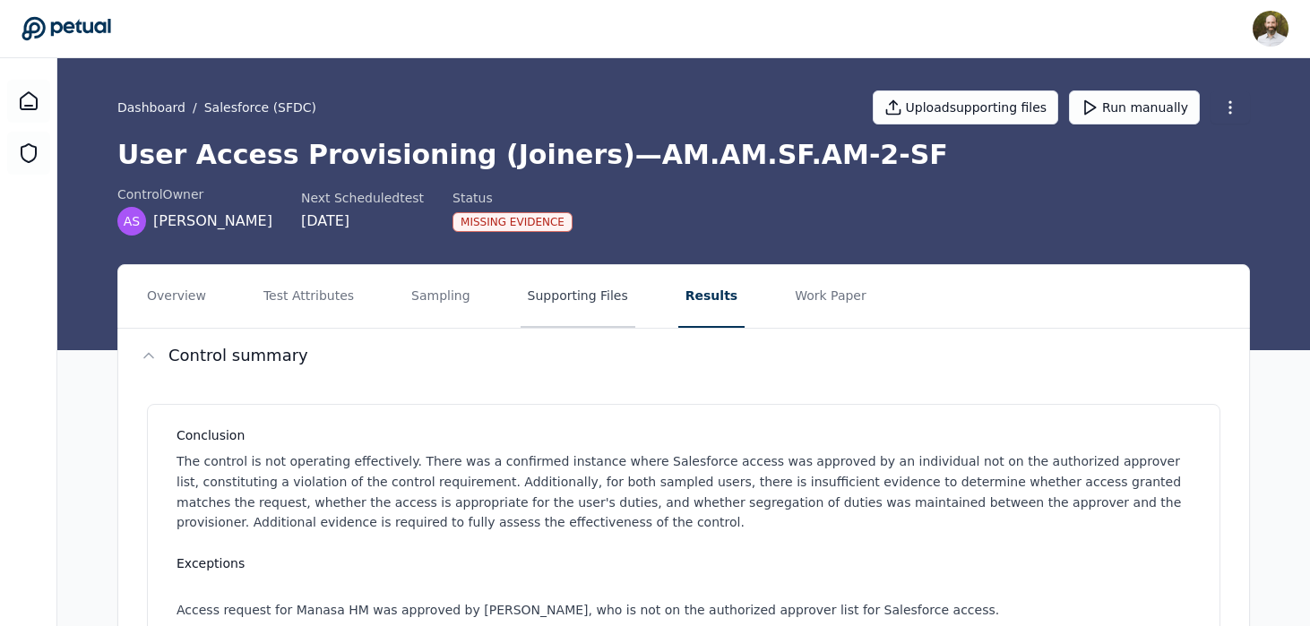
click at [576, 293] on button "Supporting Files" at bounding box center [577, 296] width 115 height 63
